Goal: Transaction & Acquisition: Purchase product/service

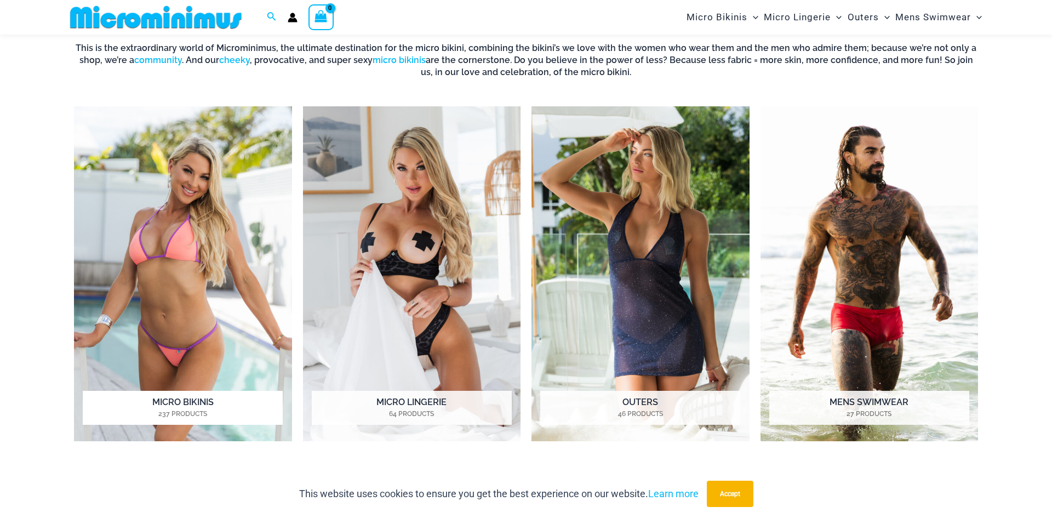
scroll to position [509, 0]
drag, startPoint x: 172, startPoint y: 212, endPoint x: 170, endPoint y: 197, distance: 15.4
click at [170, 196] on img "Visit product category Micro Bikinis" at bounding box center [183, 273] width 218 height 335
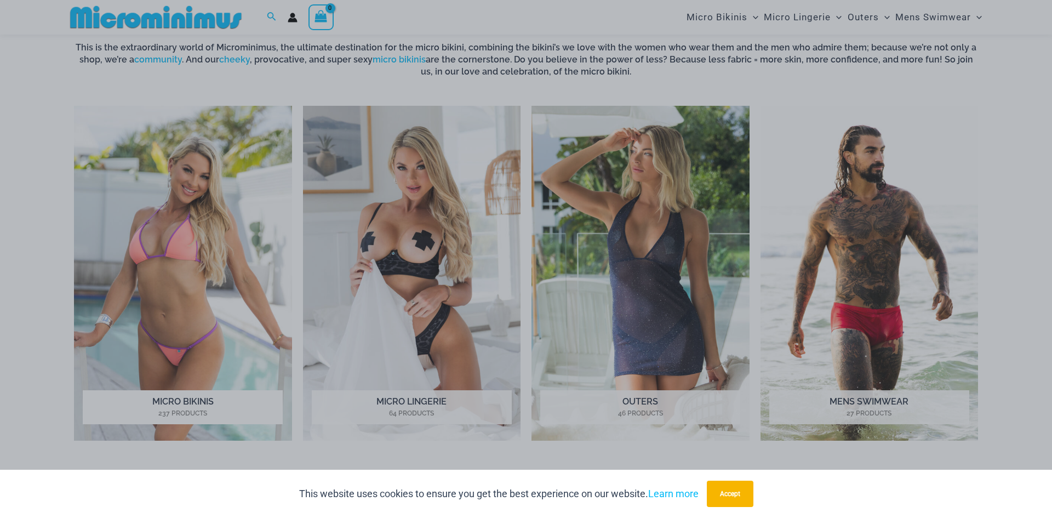
scroll to position [510, 0]
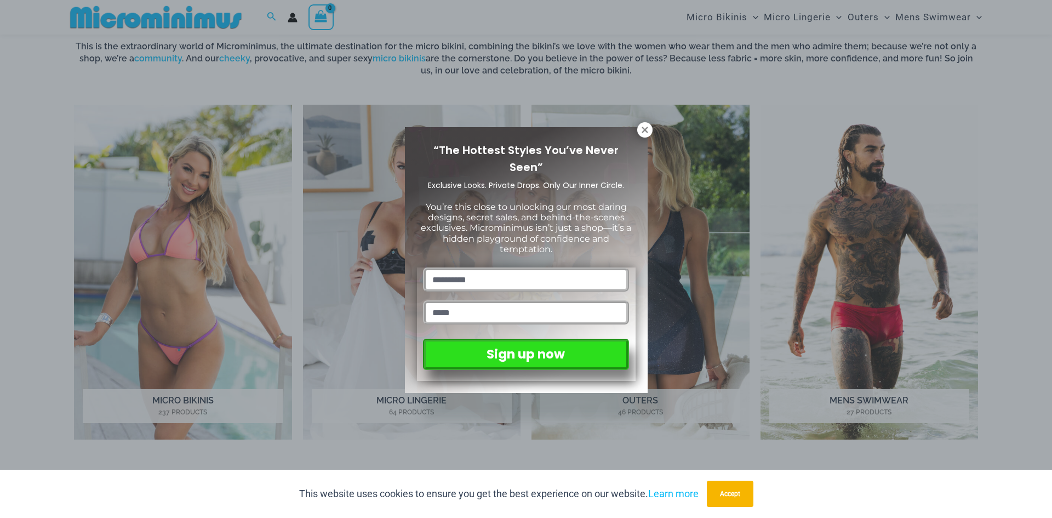
drag, startPoint x: 647, startPoint y: 130, endPoint x: 663, endPoint y: 145, distance: 21.3
click at [648, 130] on icon at bounding box center [645, 130] width 10 height 10
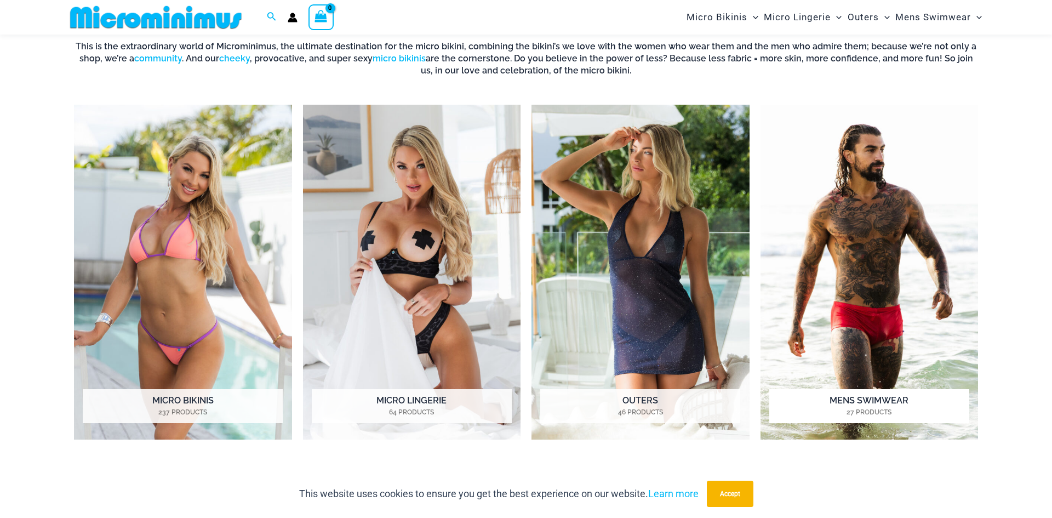
click at [808, 241] on img "Visit product category Mens Swimwear" at bounding box center [870, 272] width 218 height 335
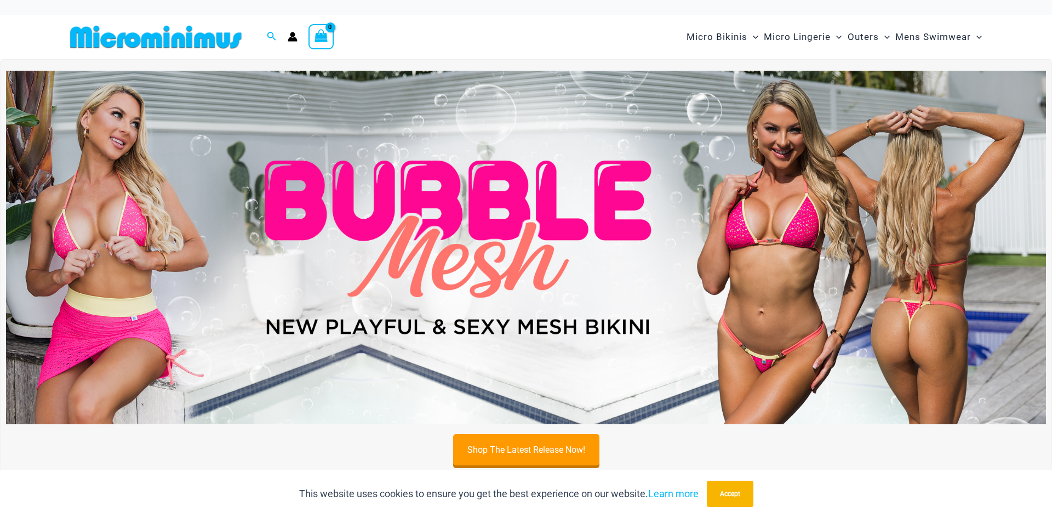
scroll to position [0, 0]
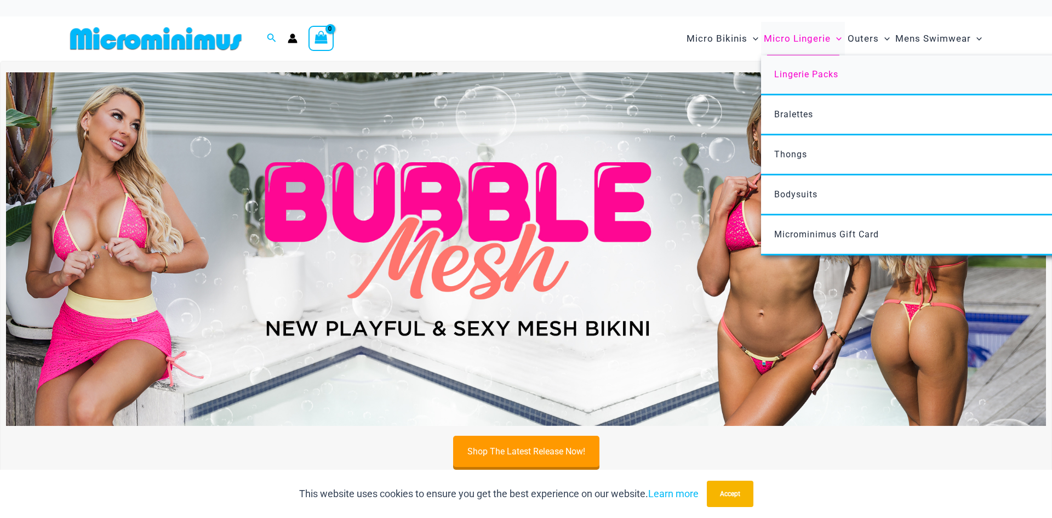
click at [809, 79] on link "Lingerie Packs" at bounding box center [924, 75] width 326 height 40
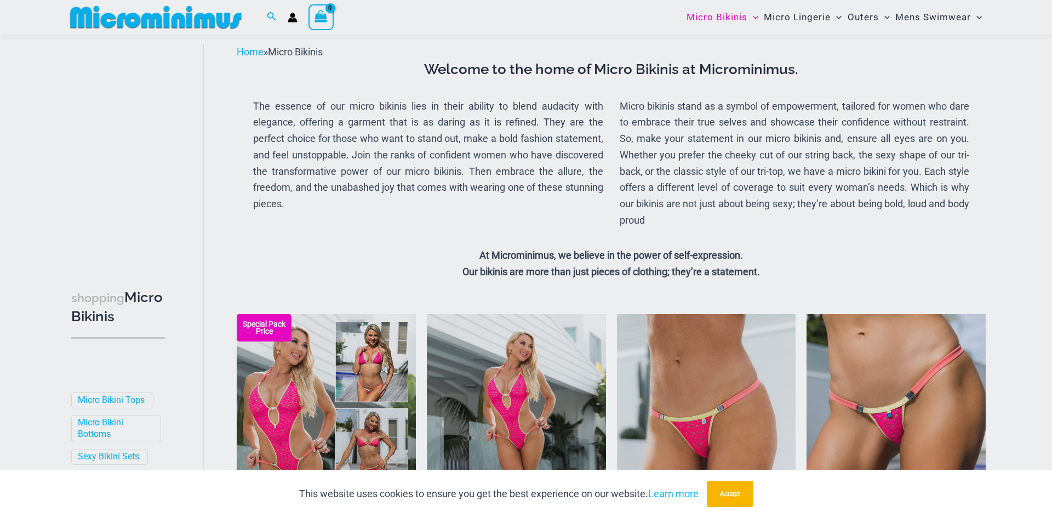
scroll to position [67, 0]
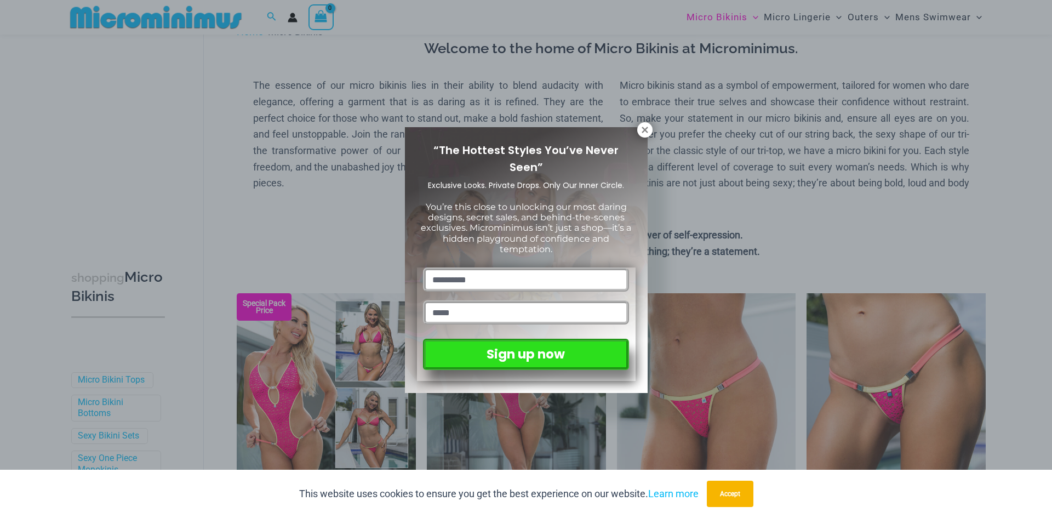
click at [643, 136] on button at bounding box center [644, 129] width 15 height 15
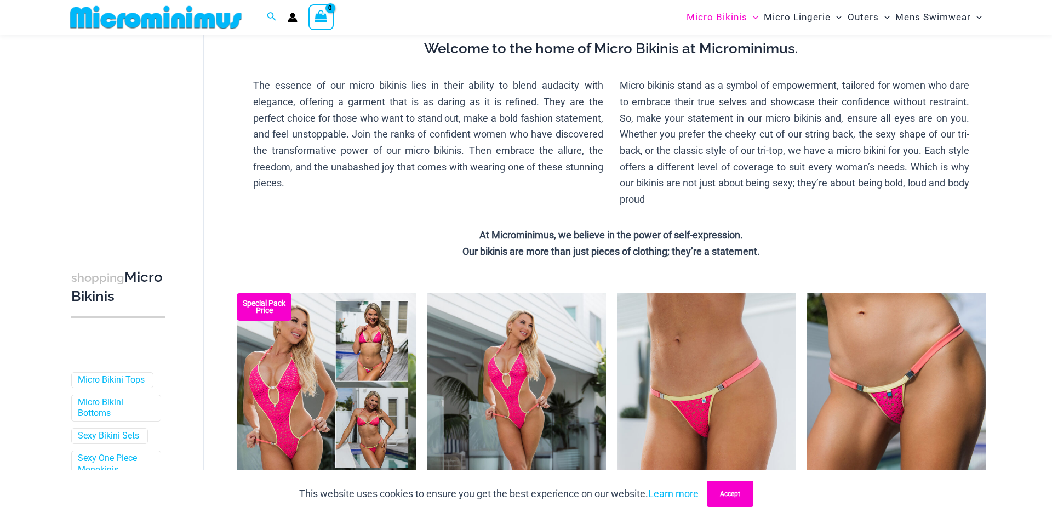
click at [721, 500] on button "Accept" at bounding box center [730, 494] width 47 height 26
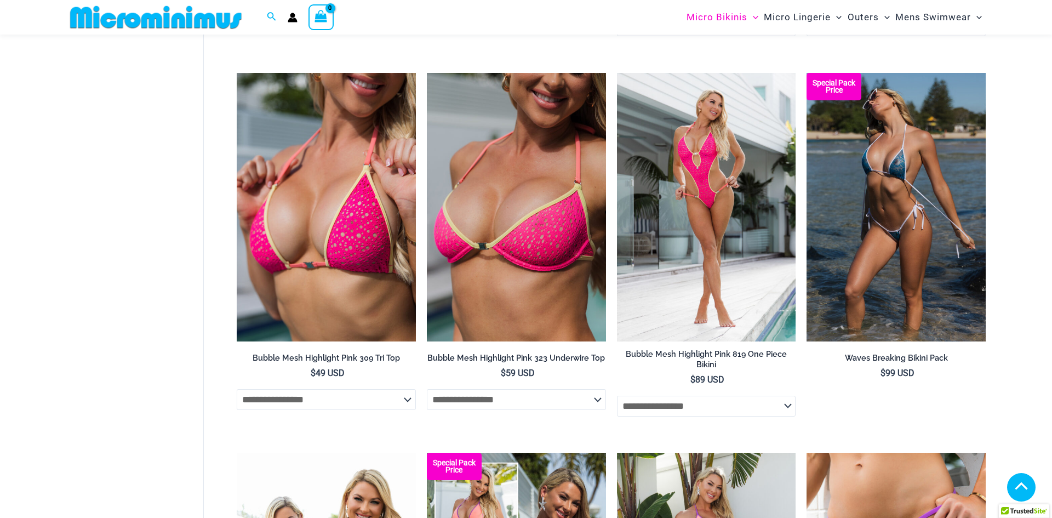
scroll to position [667, 0]
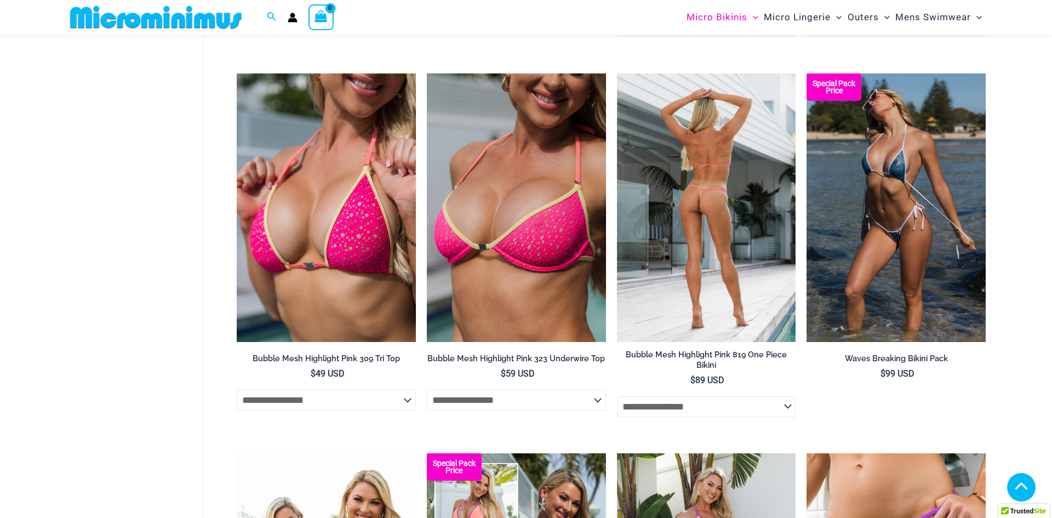
click at [770, 414] on select "**********" at bounding box center [706, 406] width 179 height 21
click at [763, 302] on img at bounding box center [706, 207] width 179 height 269
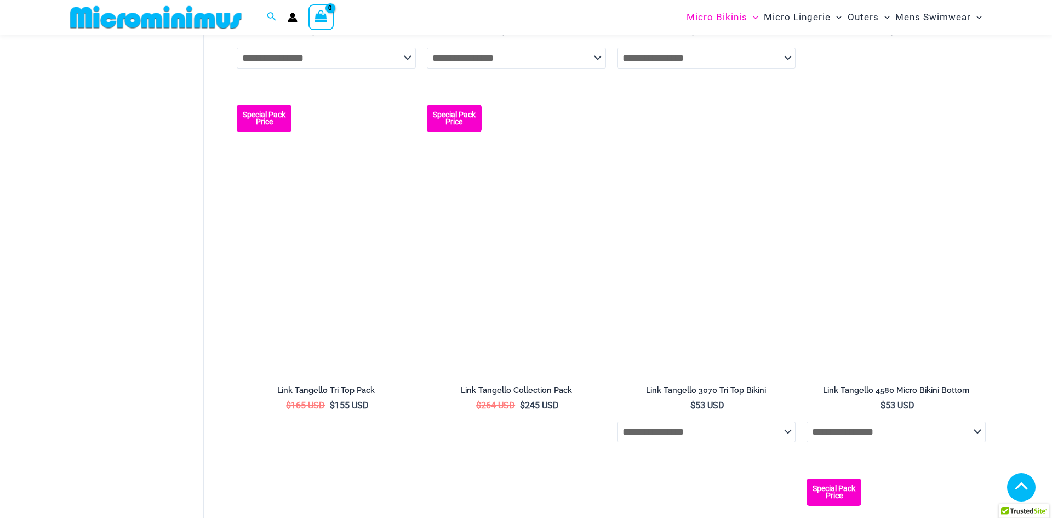
scroll to position [1864, 0]
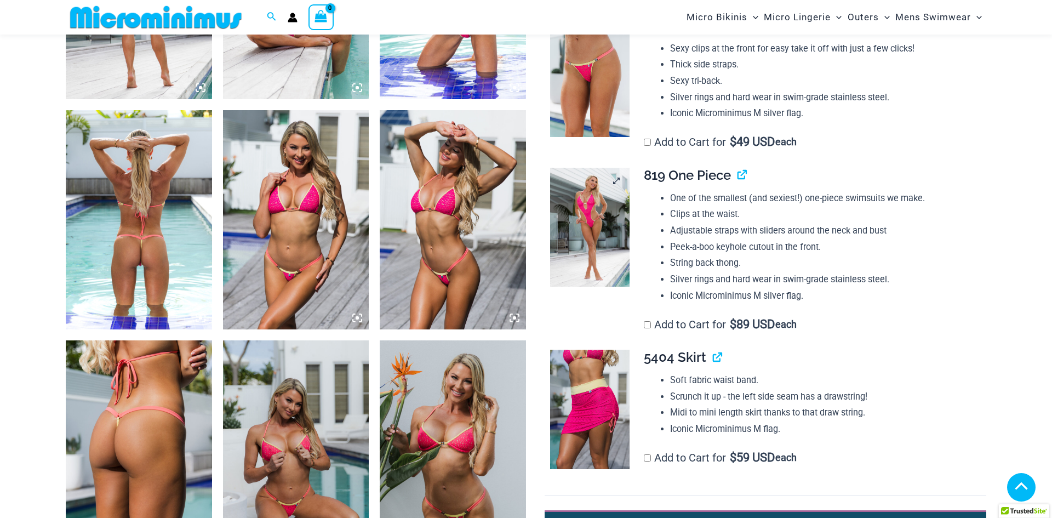
scroll to position [918, 0]
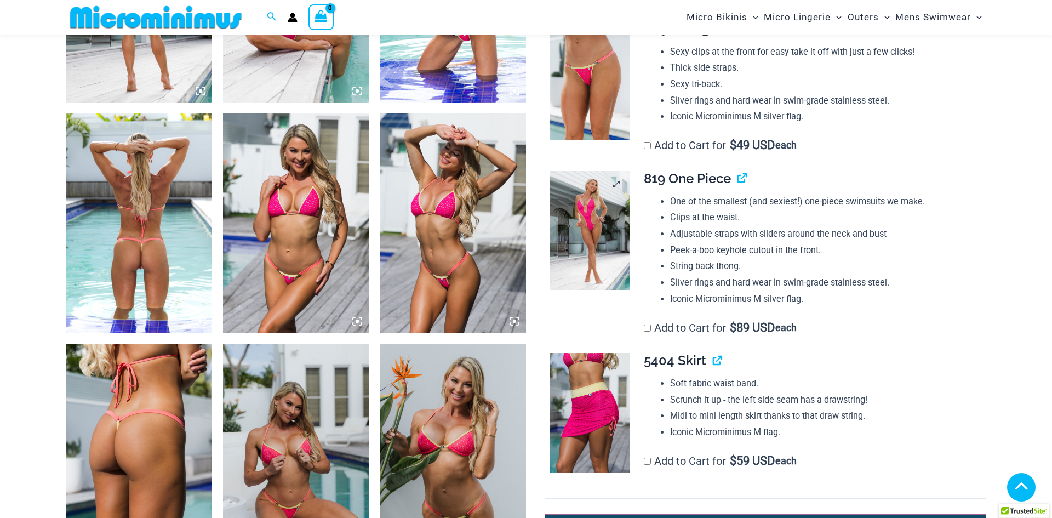
click at [595, 218] on img at bounding box center [589, 230] width 79 height 119
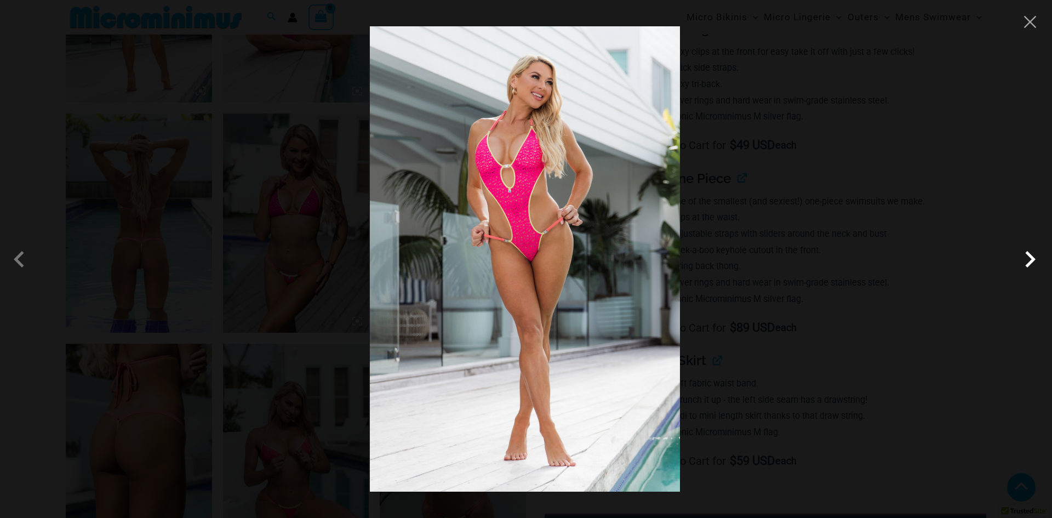
click at [1030, 262] on span at bounding box center [1030, 259] width 33 height 33
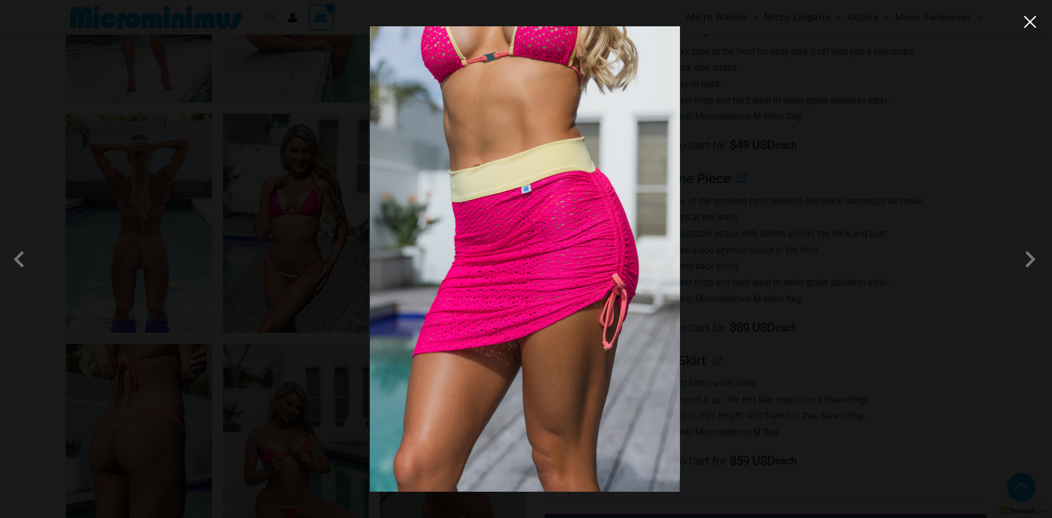
click at [1026, 22] on button "Close" at bounding box center [1030, 22] width 16 height 16
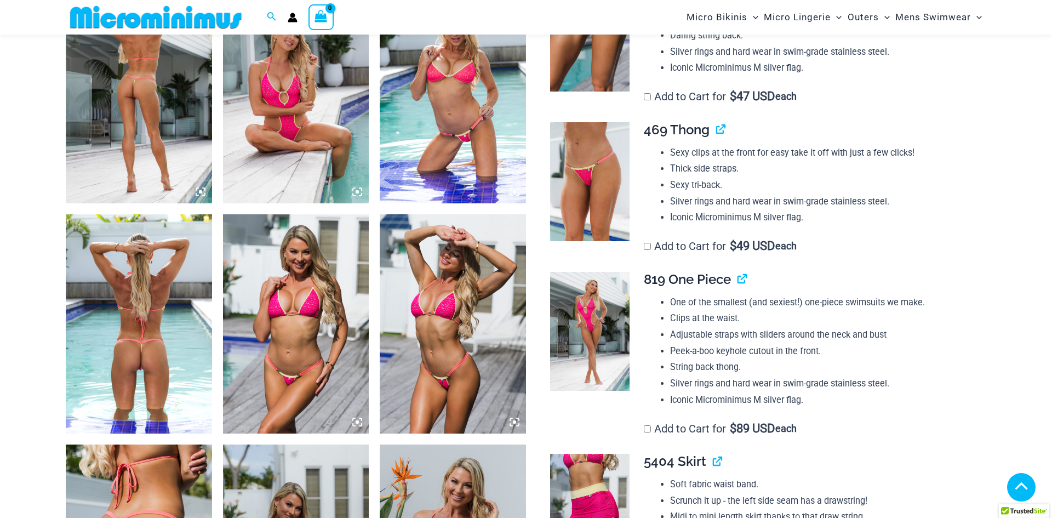
scroll to position [818, 0]
click at [109, 309] on img at bounding box center [139, 323] width 146 height 219
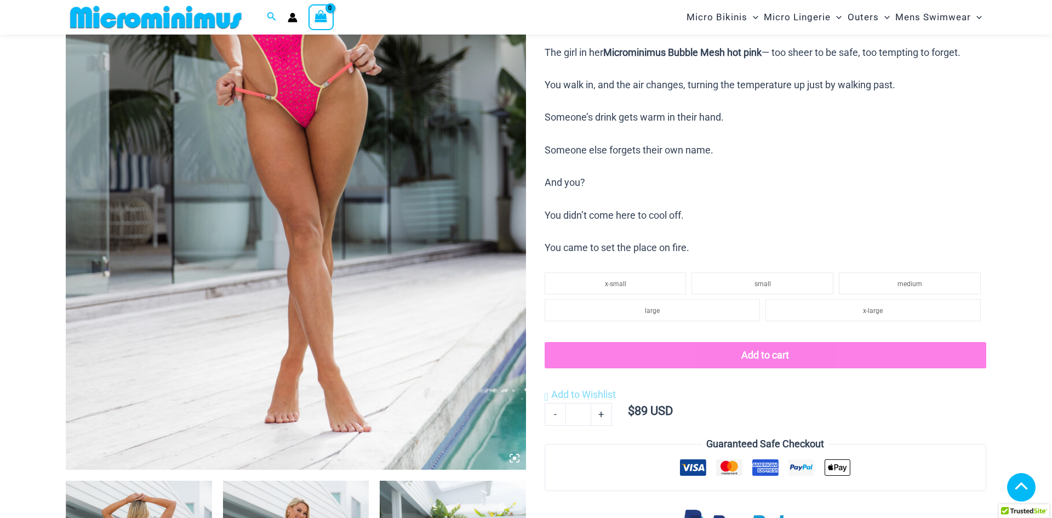
scroll to position [188, 0]
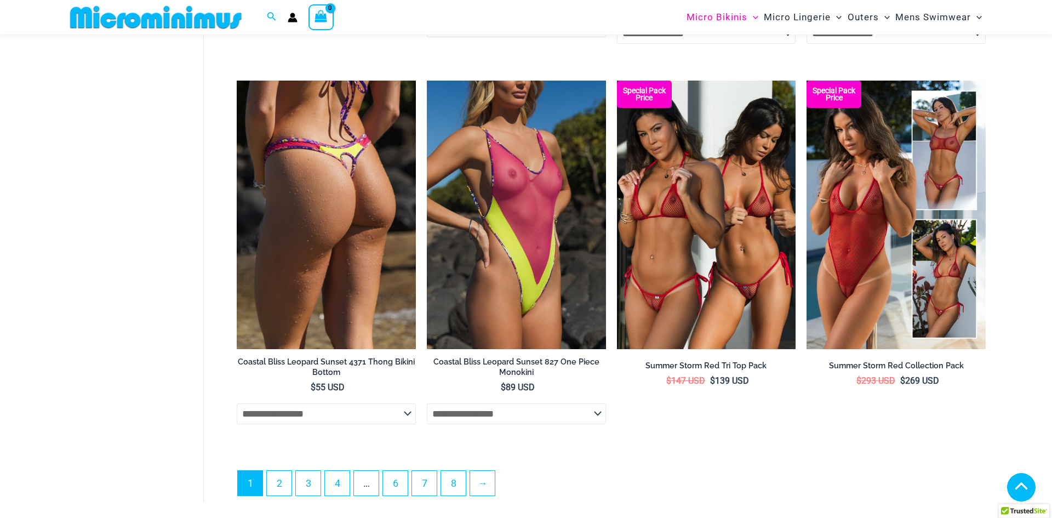
scroll to position [2915, 0]
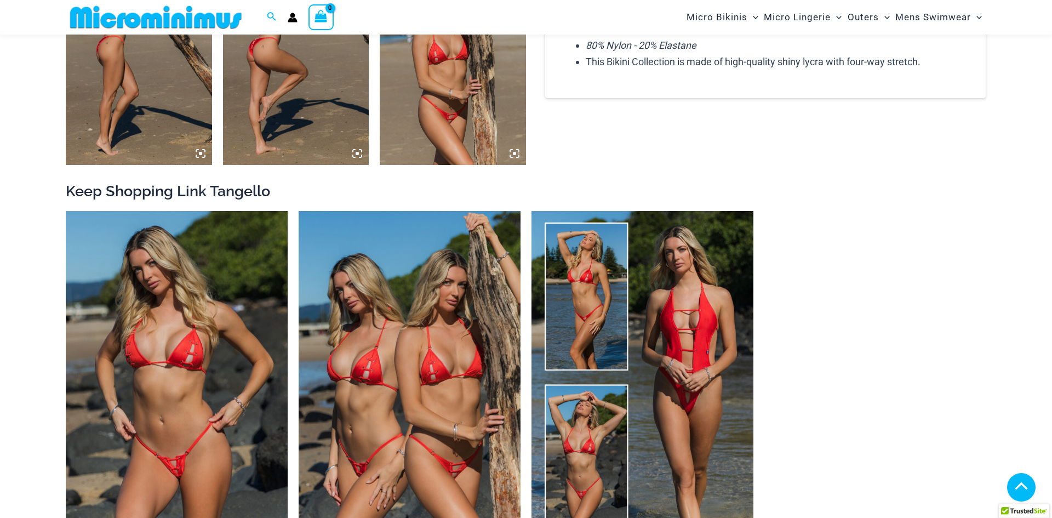
scroll to position [1179, 0]
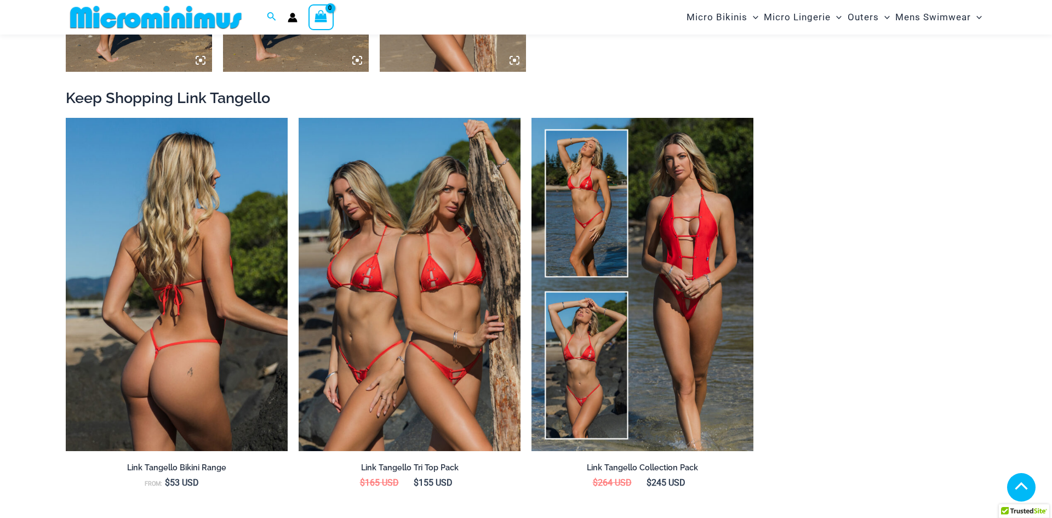
click at [148, 299] on img at bounding box center [177, 284] width 222 height 333
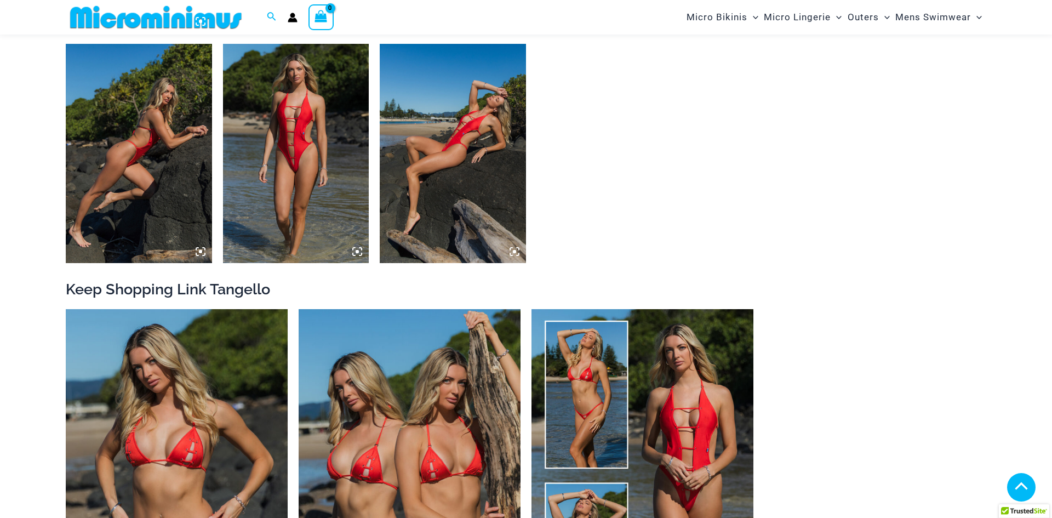
scroll to position [1199, 0]
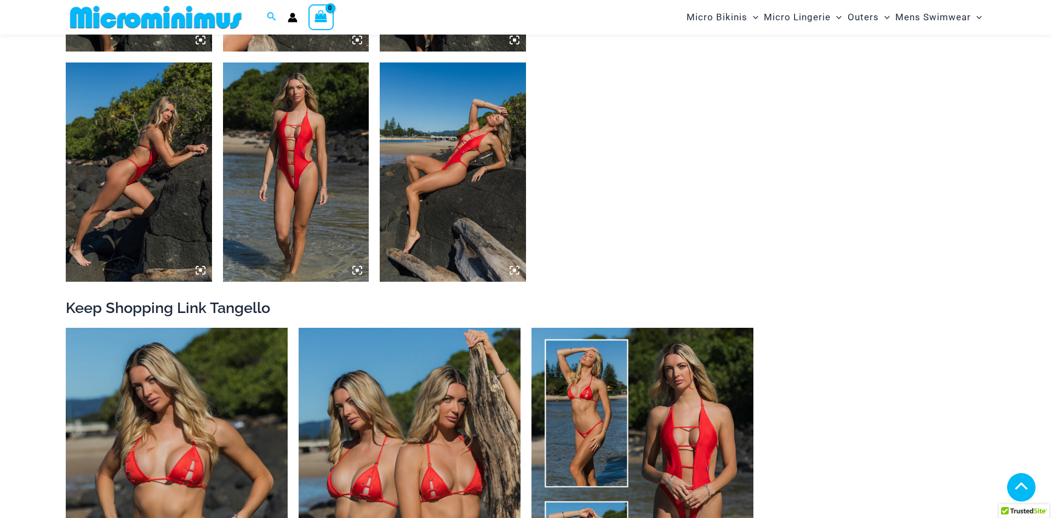
click at [301, 144] on img at bounding box center [296, 171] width 146 height 219
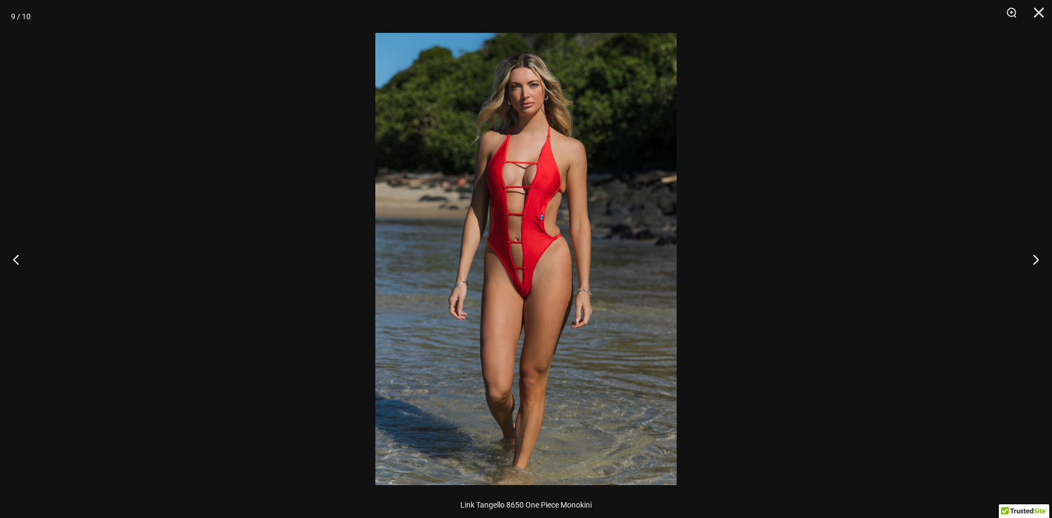
click at [508, 310] on img at bounding box center [525, 259] width 301 height 452
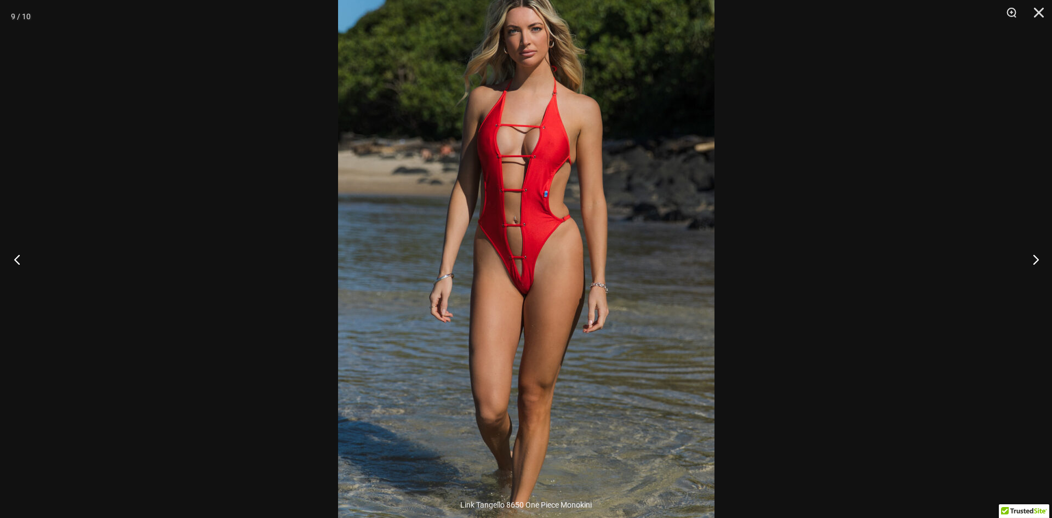
click at [18, 261] on button "Previous" at bounding box center [20, 259] width 41 height 55
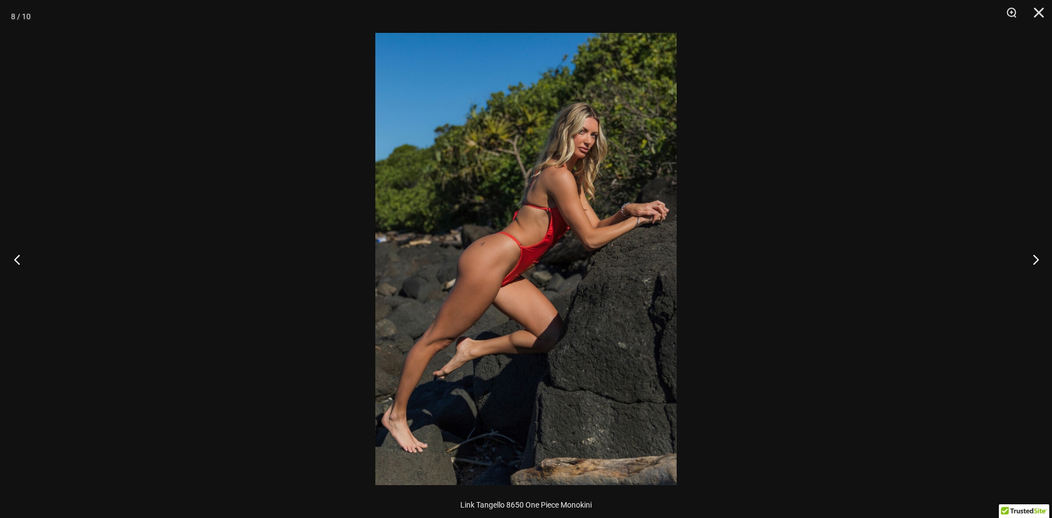
click at [18, 261] on button "Previous" at bounding box center [20, 259] width 41 height 55
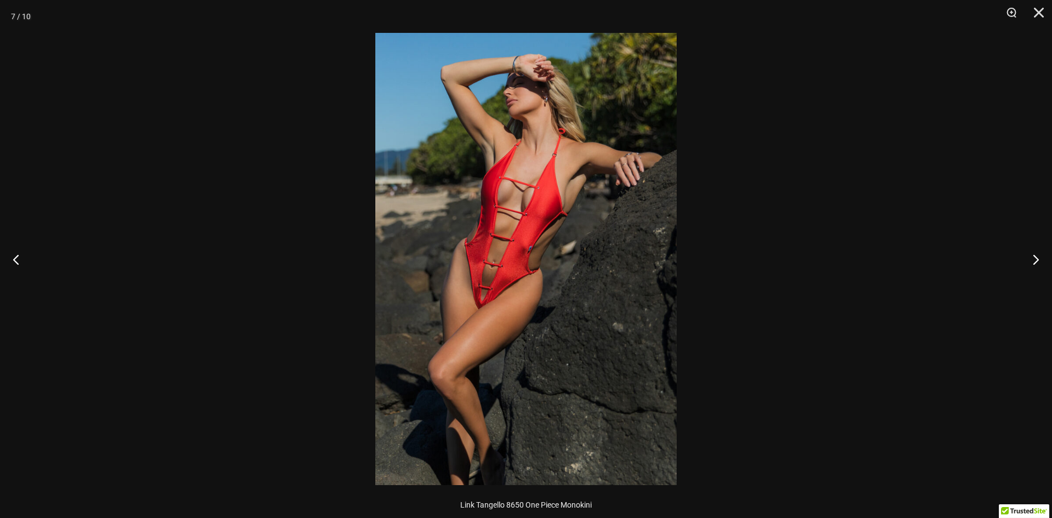
click at [498, 273] on img at bounding box center [525, 259] width 301 height 452
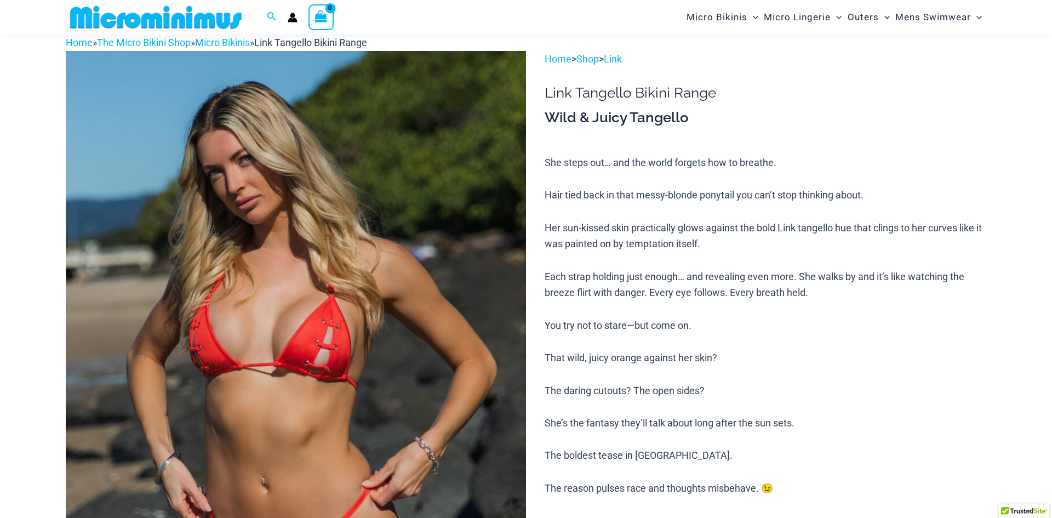
scroll to position [116, 0]
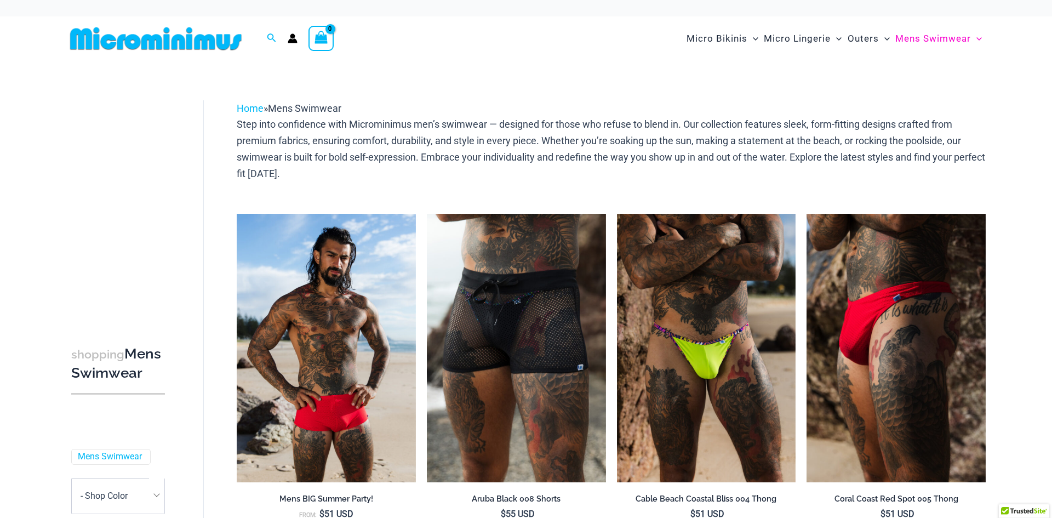
drag, startPoint x: 215, startPoint y: 312, endPoint x: 210, endPoint y: 309, distance: 6.7
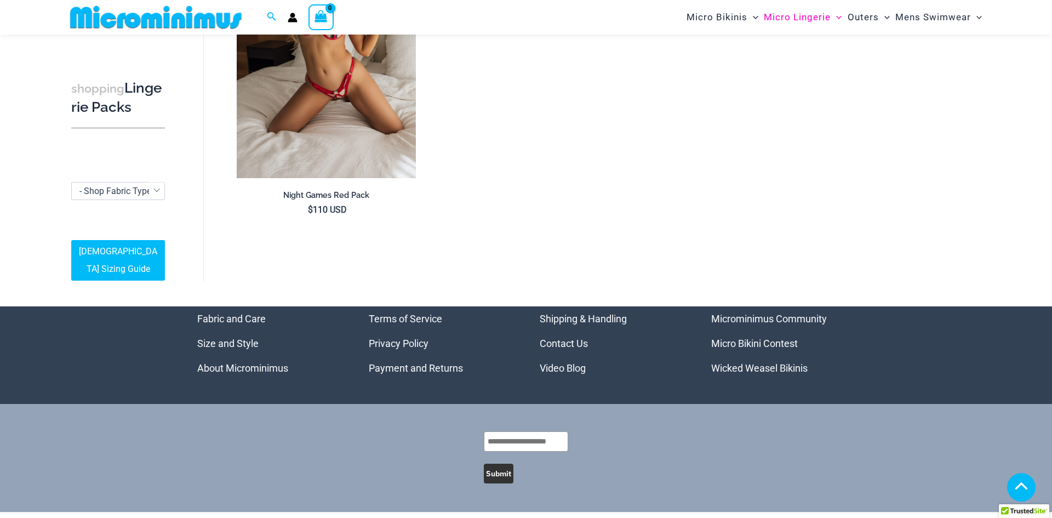
scroll to position [1602, 0]
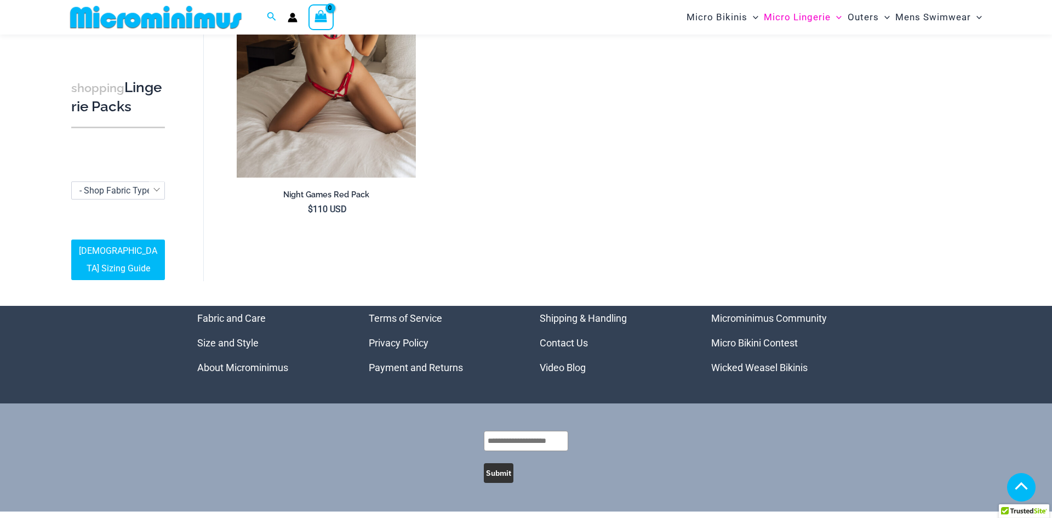
click at [749, 373] on link "Wicked Weasel Bikinis" at bounding box center [759, 368] width 96 height 12
